Goal: Navigation & Orientation: Find specific page/section

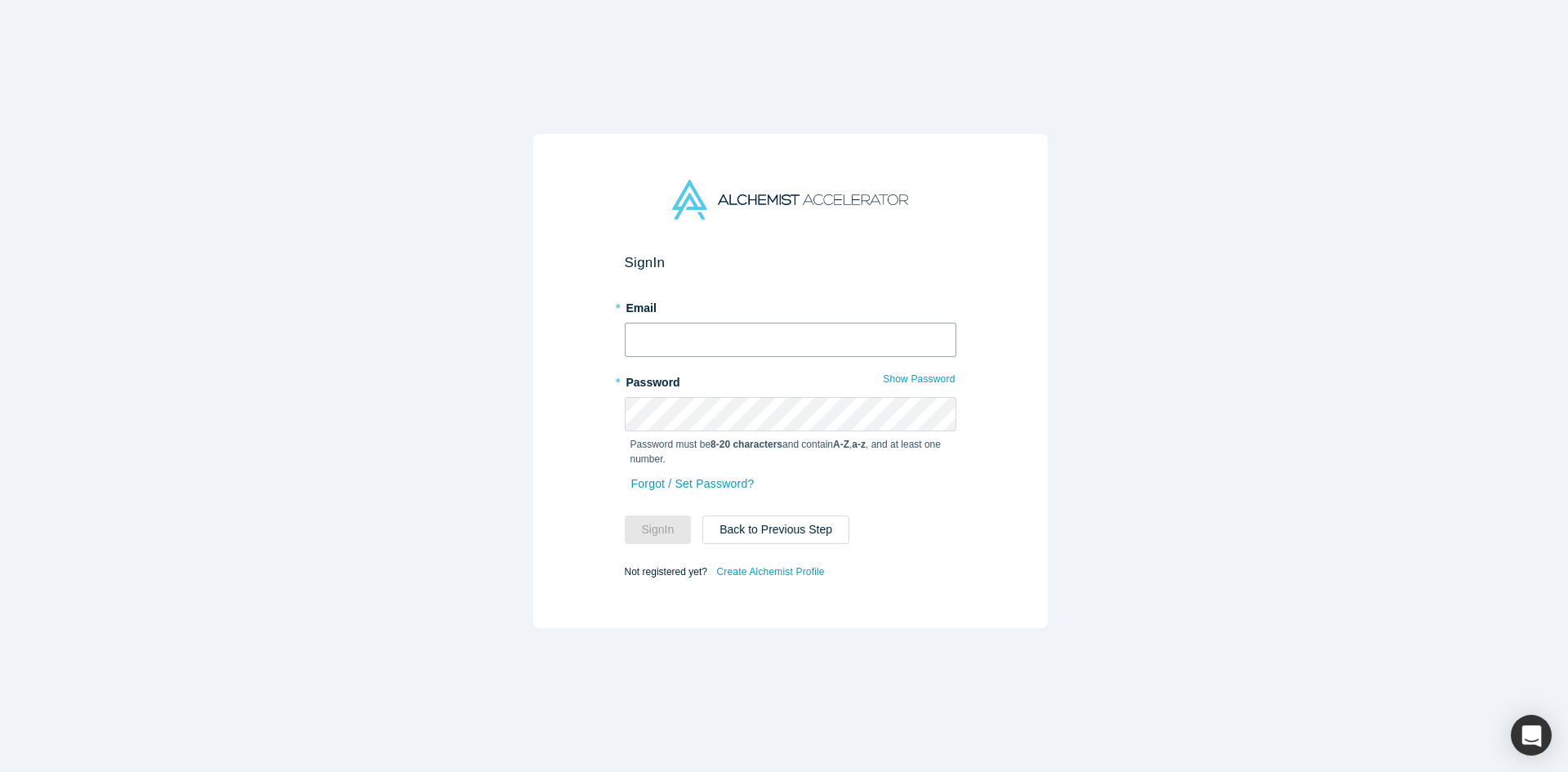
click at [804, 333] on input "text" at bounding box center [790, 340] width 332 height 35
type input "mia"
type input "[EMAIL_ADDRESS][DOMAIN_NAME]"
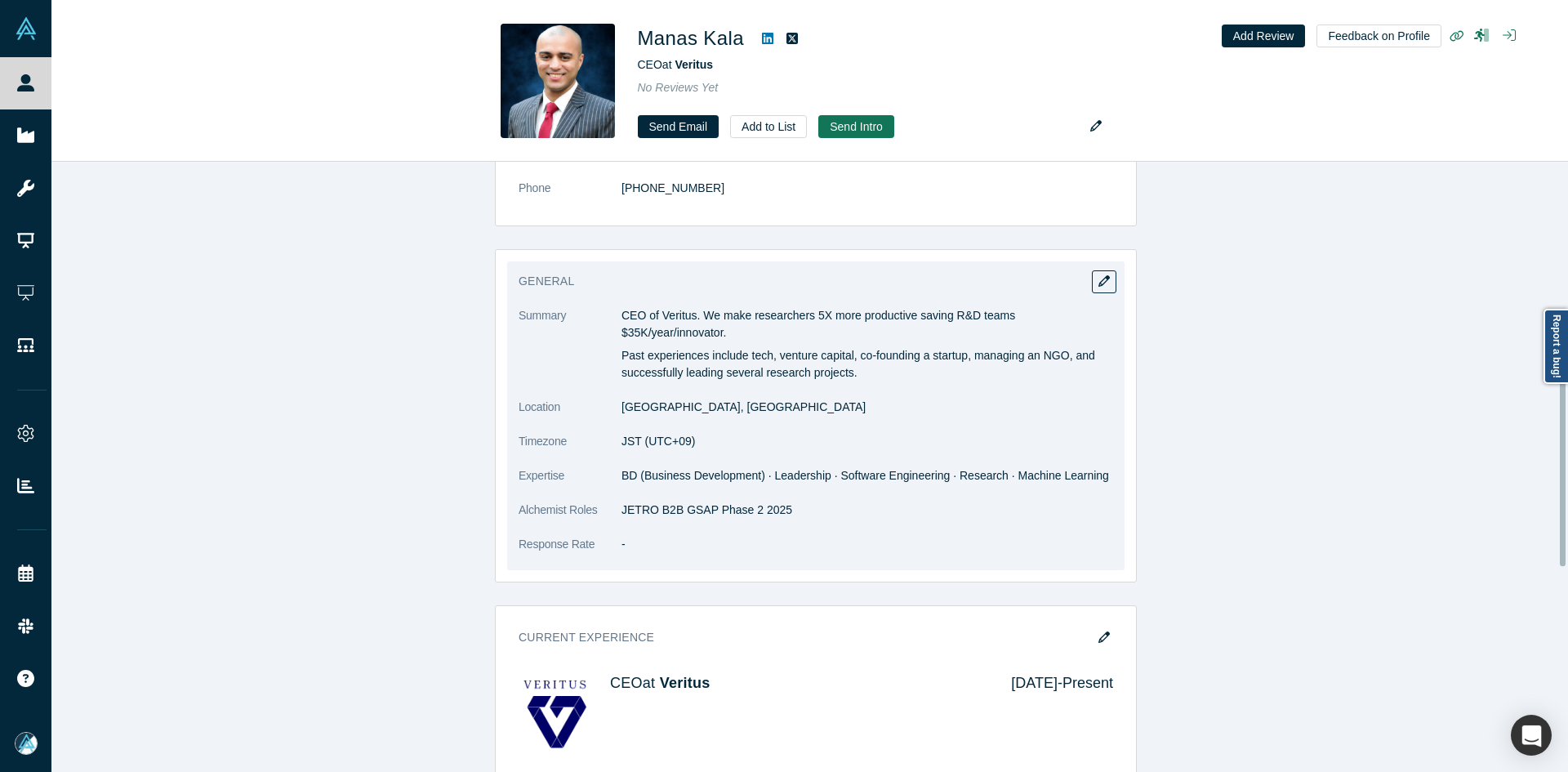
scroll to position [327, 0]
